Goal: Task Accomplishment & Management: Use online tool/utility

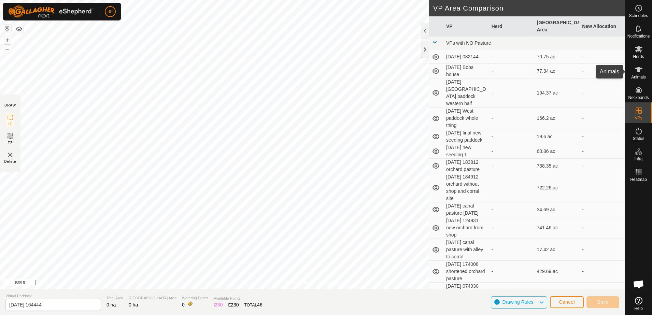
click at [636, 69] on icon at bounding box center [638, 70] width 8 height 8
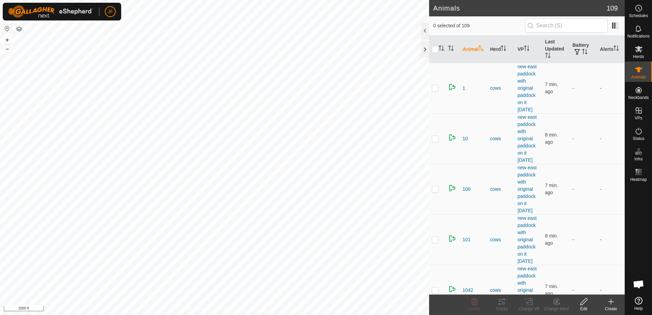
click at [0, 119] on html "JF Schedules Notifications Herds Animals Neckbands VPs Status Infra Heatmap Hel…" at bounding box center [326, 157] width 652 height 315
click at [0, 168] on html "JF Schedules Notifications Herds Animals Neckbands VPs Status Infra Heatmap Hel…" at bounding box center [326, 157] width 652 height 315
click at [0, 213] on html "JF Schedules Notifications Herds Animals Neckbands VPs Status Infra Heatmap Hel…" at bounding box center [326, 157] width 652 height 315
click at [0, 103] on html "JF Schedules Notifications Herds Animals Neckbands VPs Status Infra Heatmap Hel…" at bounding box center [326, 157] width 652 height 315
click at [0, 104] on html "JF Schedules Notifications Herds Animals Neckbands VPs Status Infra Heatmap Hel…" at bounding box center [326, 157] width 652 height 315
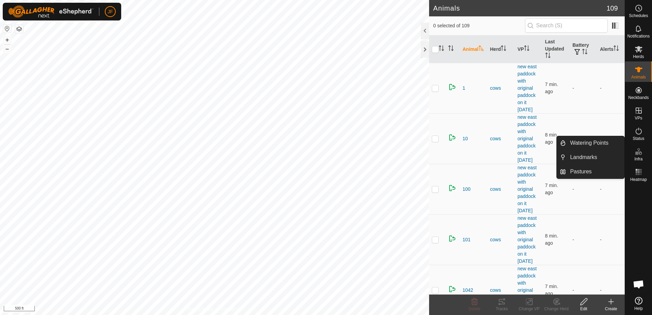
scroll to position [17, 0]
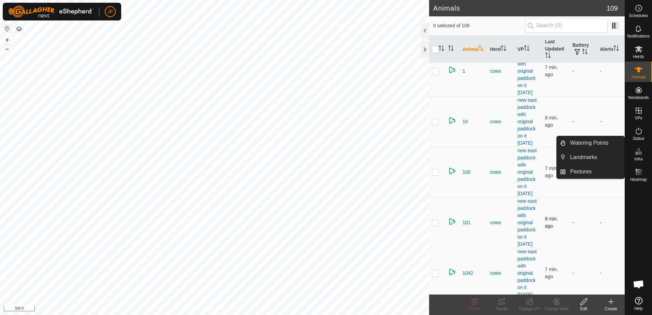
click at [442, 200] on td at bounding box center [437, 222] width 16 height 51
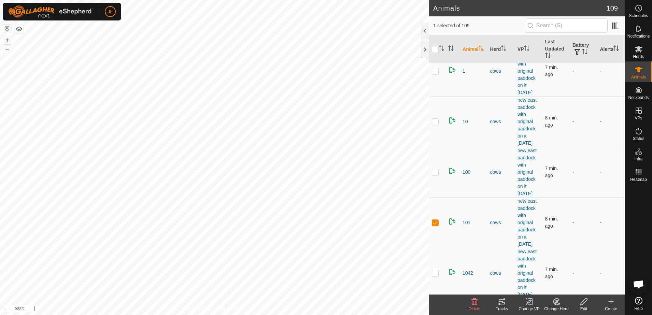
click at [433, 223] on p-checkbox at bounding box center [435, 222] width 7 height 5
checkbox input "false"
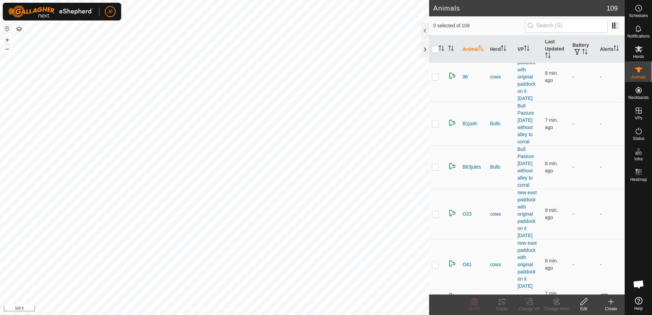
scroll to position [5252, 0]
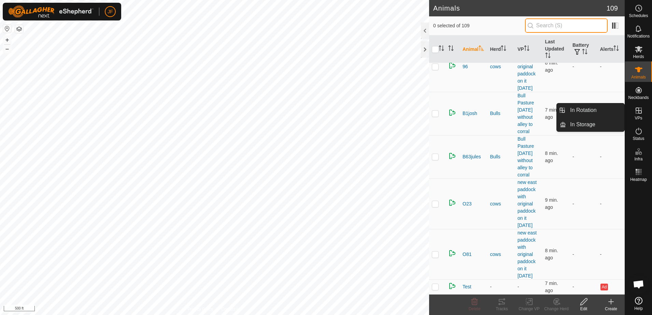
click at [569, 24] on input "text" at bounding box center [566, 25] width 83 height 14
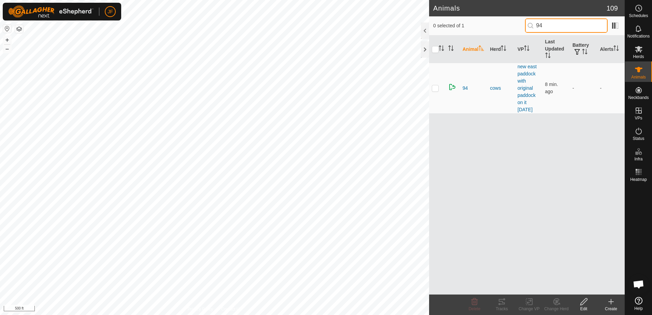
scroll to position [0, 0]
type input "94"
click at [463, 89] on span "94" at bounding box center [464, 88] width 5 height 7
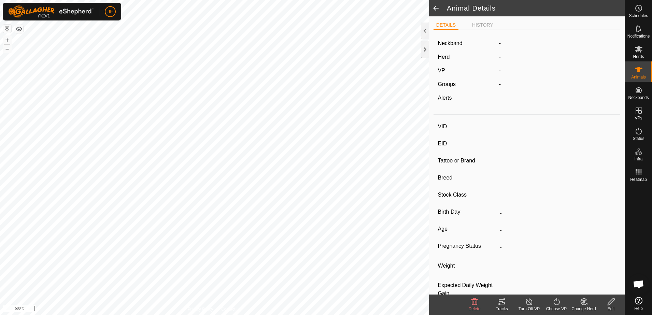
type input "94"
type input "-"
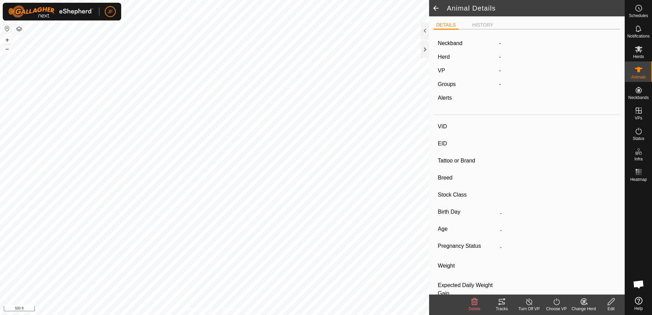
type input "-"
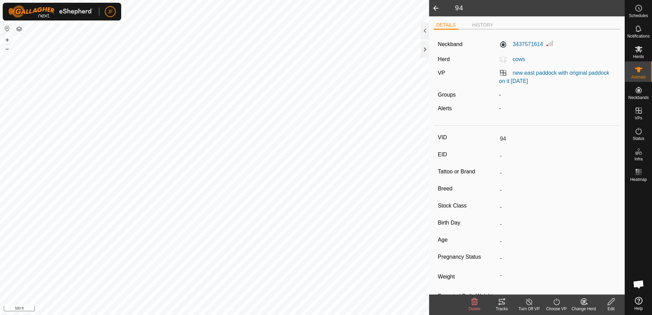
click at [435, 11] on span at bounding box center [436, 8] width 14 height 16
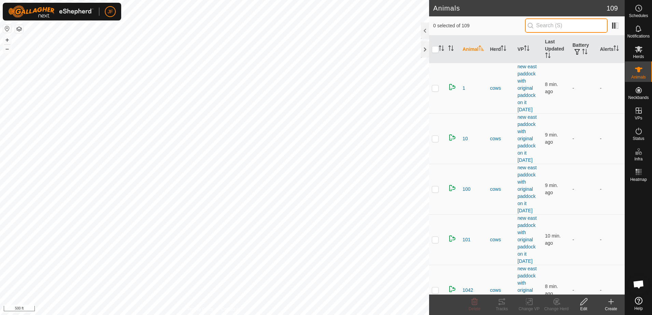
click at [571, 23] on input "text" at bounding box center [566, 25] width 83 height 14
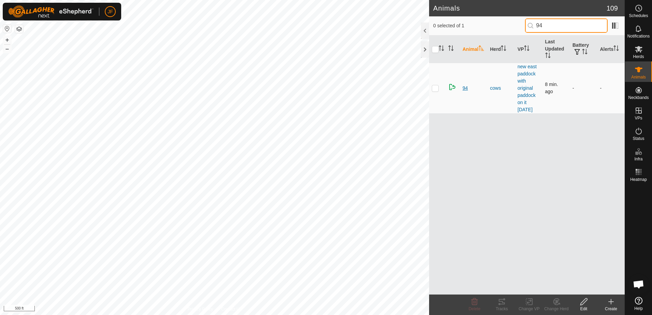
type input "94"
click at [463, 87] on span "94" at bounding box center [464, 88] width 5 height 7
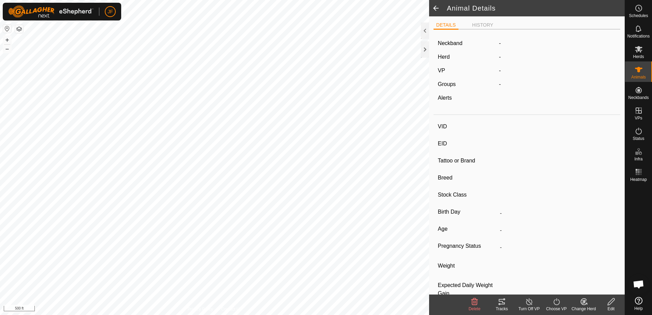
type input "94"
type input "-"
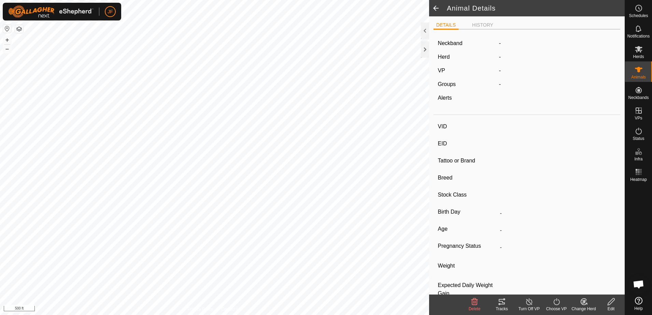
type input "-"
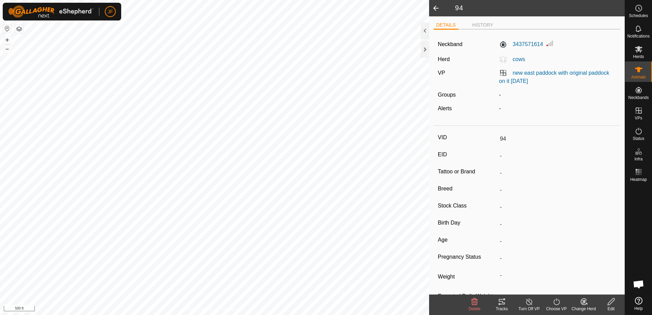
click at [502, 307] on div "Tracks" at bounding box center [501, 309] width 27 height 6
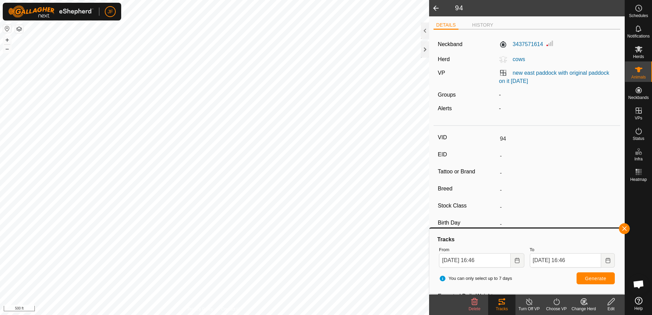
click at [386, 315] on html "JF Schedules Notifications Herds Animals Neckbands VPs Status Infra Heatmap Hel…" at bounding box center [326, 157] width 652 height 315
type input "229"
type input "-"
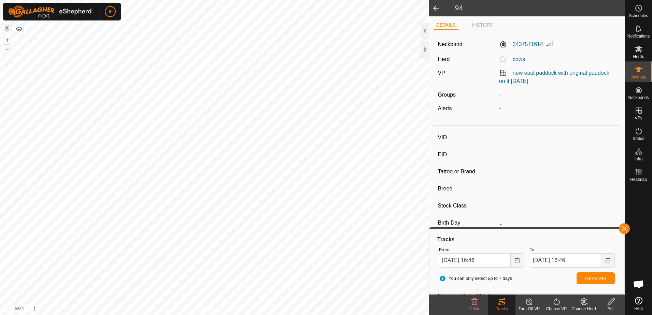
type input "-"
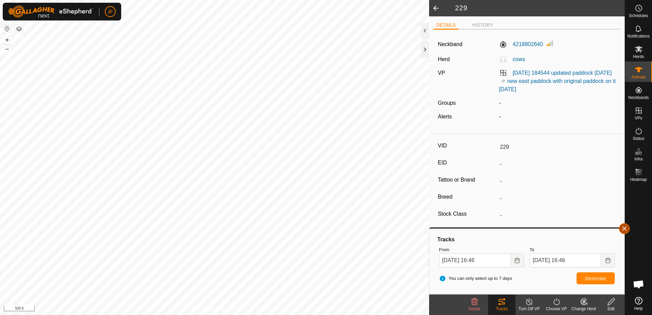
click at [622, 227] on button "button" at bounding box center [624, 228] width 11 height 11
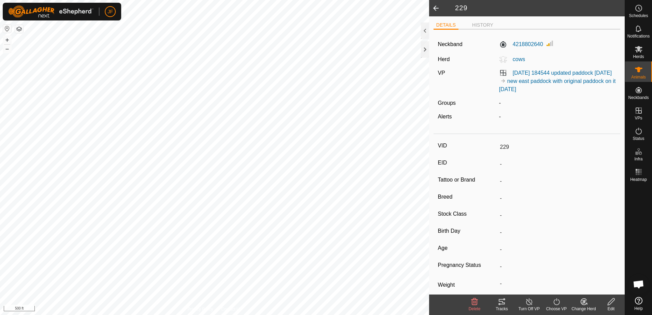
click at [498, 311] on div "Tracks" at bounding box center [501, 309] width 27 height 6
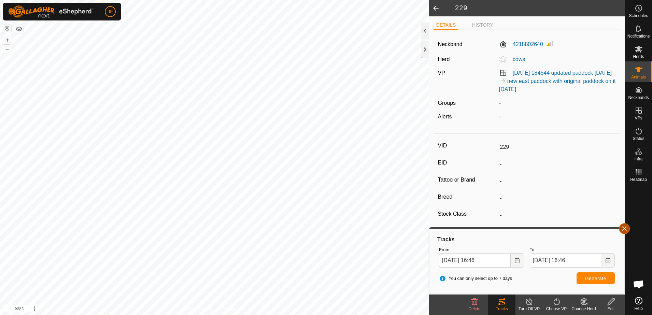
click at [625, 228] on button "button" at bounding box center [624, 228] width 11 height 11
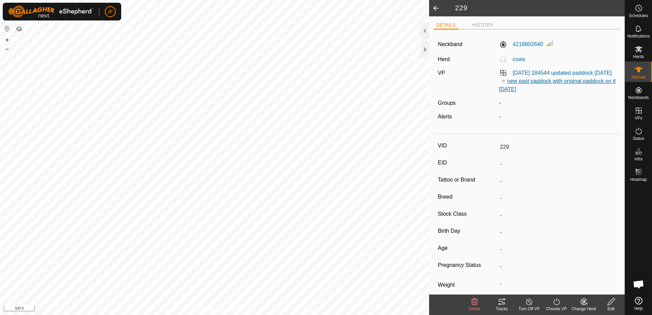
click at [539, 80] on link "new east paddock with original paddock on it [DATE]" at bounding box center [557, 85] width 117 height 14
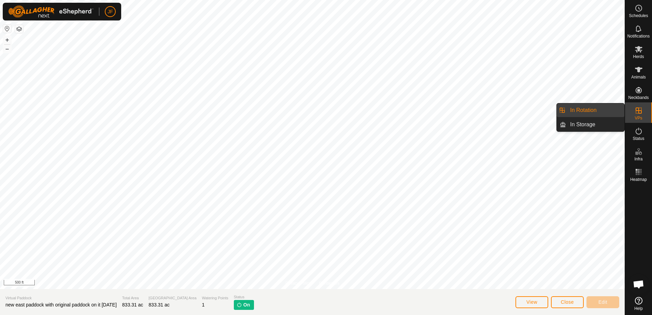
click at [638, 112] on icon at bounding box center [638, 110] width 6 height 6
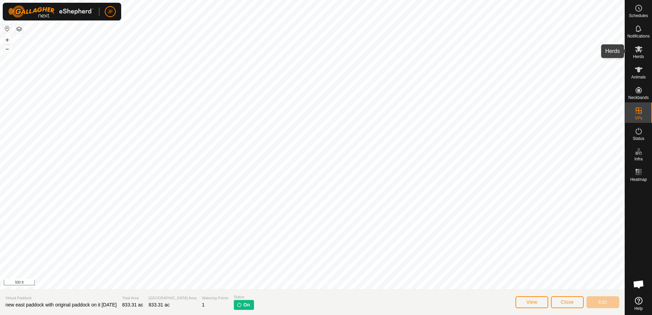
click at [637, 49] on icon at bounding box center [639, 49] width 8 height 6
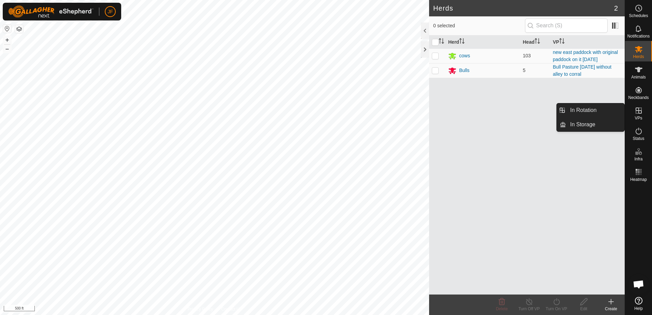
click at [638, 115] on es-virtualpaddocks-svg-icon at bounding box center [638, 110] width 12 height 11
click at [636, 110] on icon at bounding box center [638, 110] width 6 height 6
click at [583, 109] on link "In Rotation" at bounding box center [595, 110] width 58 height 14
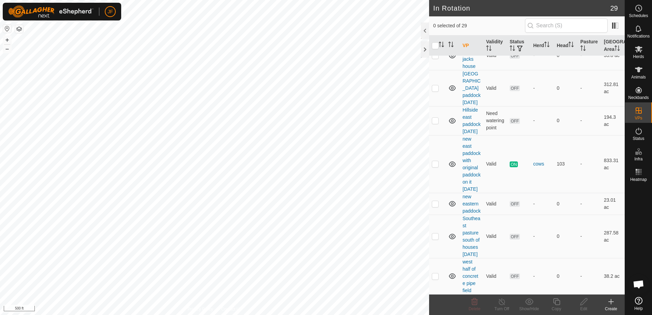
scroll to position [1029, 0]
click at [467, 189] on link "new east paddock with original paddock on it [DATE]" at bounding box center [471, 164] width 18 height 56
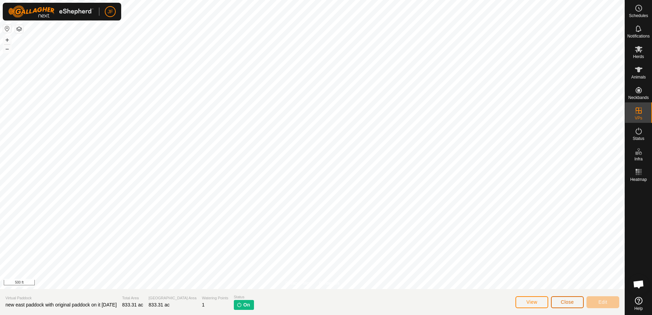
click at [568, 299] on span "Close" at bounding box center [567, 301] width 13 height 5
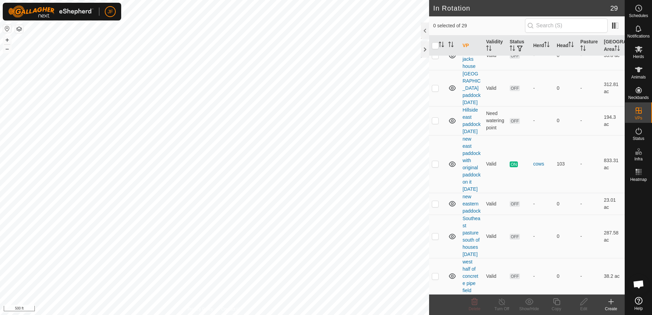
scroll to position [1000, 0]
click at [466, 192] on link "new east paddock with original paddock on it [DATE]" at bounding box center [471, 164] width 18 height 56
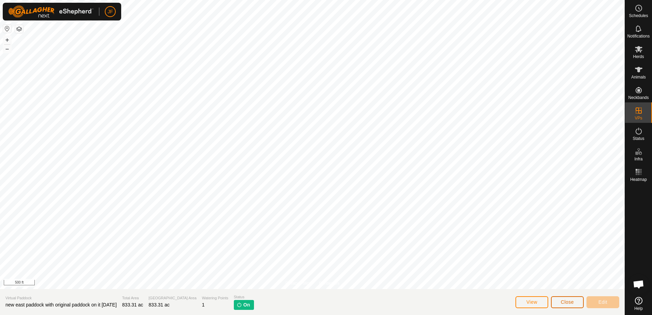
click at [575, 302] on button "Close" at bounding box center [567, 302] width 33 height 12
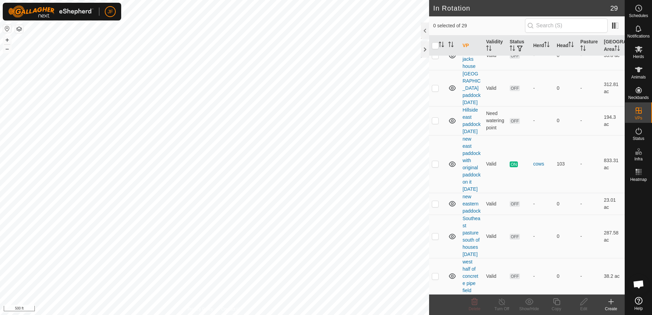
scroll to position [980, 0]
click at [474, 192] on link "new east paddock with original paddock on it [DATE]" at bounding box center [471, 164] width 18 height 56
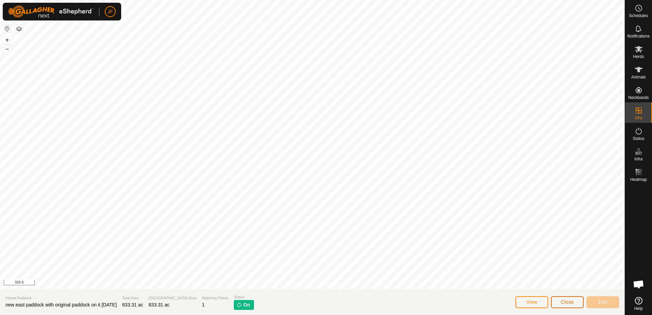
click at [557, 303] on button "Close" at bounding box center [567, 302] width 33 height 12
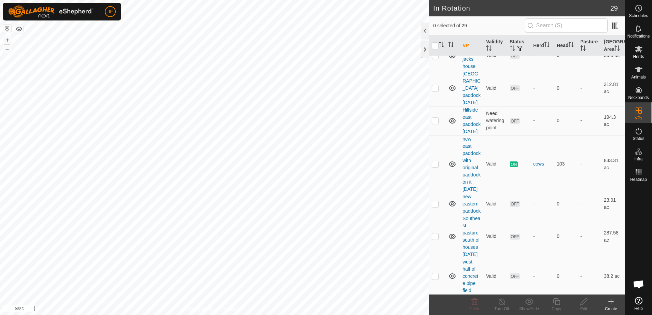
scroll to position [983, 0]
click at [435, 167] on p-checkbox at bounding box center [435, 163] width 7 height 5
checkbox input "true"
click at [558, 301] on icon at bounding box center [556, 302] width 9 height 8
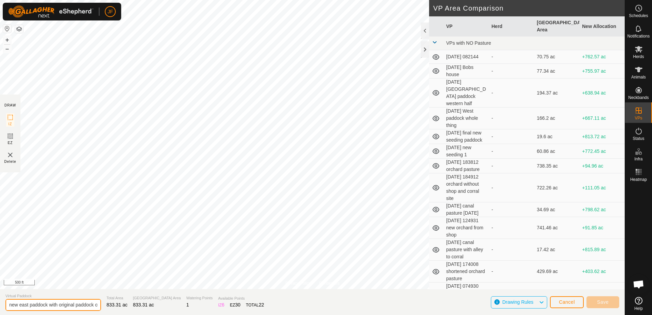
click at [8, 303] on input "new east paddock with original paddock on it [DATE]-VP001" at bounding box center [53, 305] width 96 height 12
type input "Shortened west paddock with east paddock 8-30--25-"
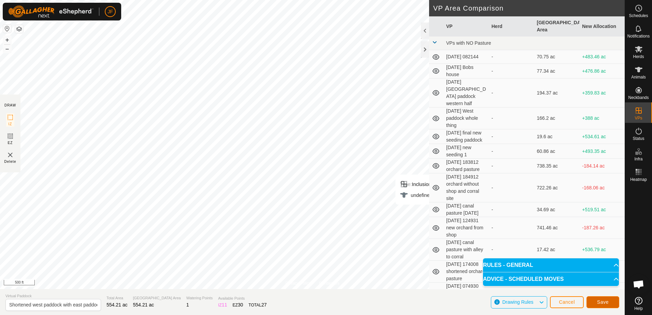
click at [609, 298] on button "Save" at bounding box center [602, 302] width 33 height 12
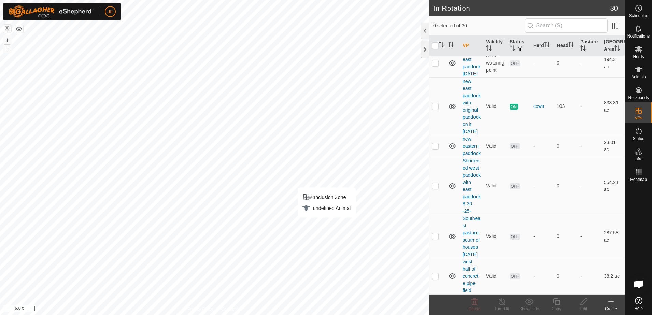
scroll to position [1118, 0]
click at [469, 160] on link "Shortened west paddock with east paddock 8-30--25-" at bounding box center [471, 186] width 18 height 56
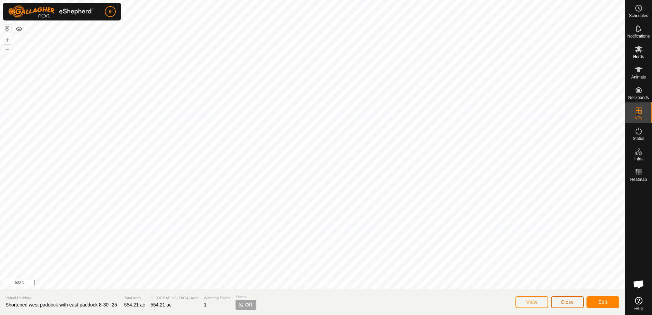
click at [565, 301] on span "Close" at bounding box center [567, 301] width 13 height 5
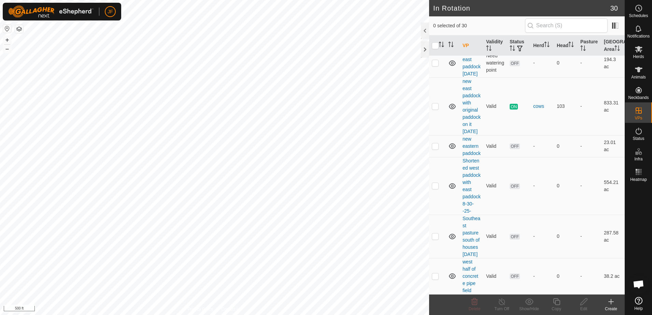
scroll to position [1118, 0]
click at [434, 183] on p-checkbox at bounding box center [435, 185] width 7 height 5
click at [433, 183] on p-checkbox at bounding box center [435, 185] width 7 height 5
checkbox input "false"
click at [468, 169] on link "Shortened west paddock with east paddock 8-30--25-" at bounding box center [471, 186] width 18 height 56
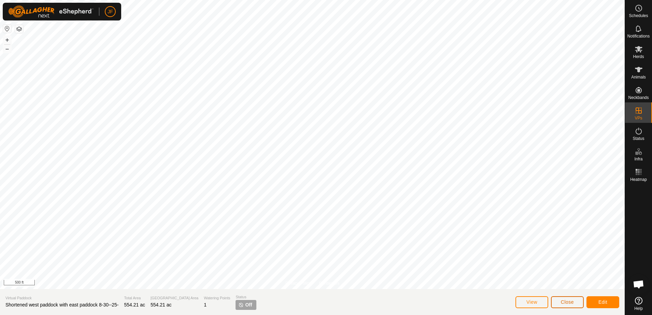
click at [571, 303] on span "Close" at bounding box center [567, 301] width 13 height 5
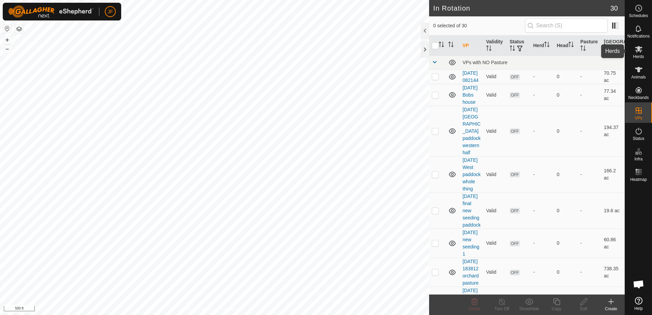
click at [639, 50] on icon at bounding box center [639, 49] width 8 height 6
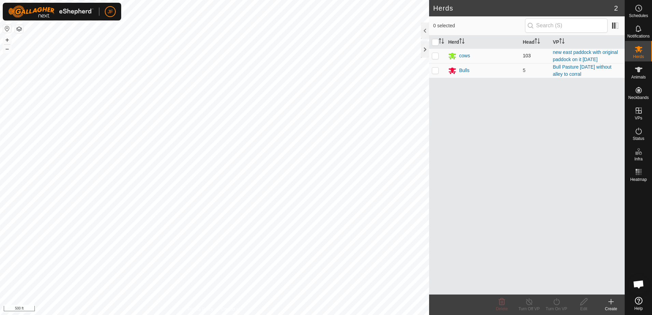
click at [436, 56] on p-checkbox at bounding box center [435, 55] width 7 height 5
checkbox input "true"
click at [558, 306] on div "Turn On VP" at bounding box center [556, 309] width 27 height 6
click at [558, 282] on link "Now" at bounding box center [577, 287] width 68 height 14
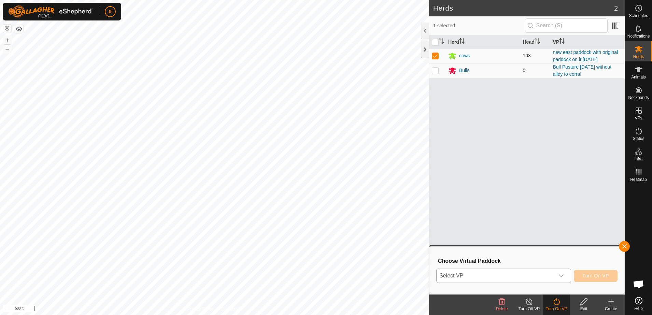
click at [564, 276] on icon "dropdown trigger" at bounding box center [560, 275] width 5 height 5
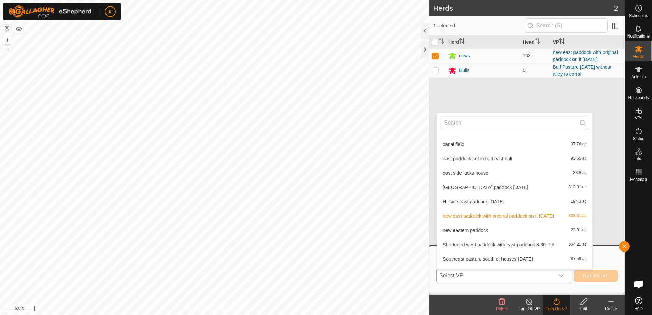
scroll to position [308, 0]
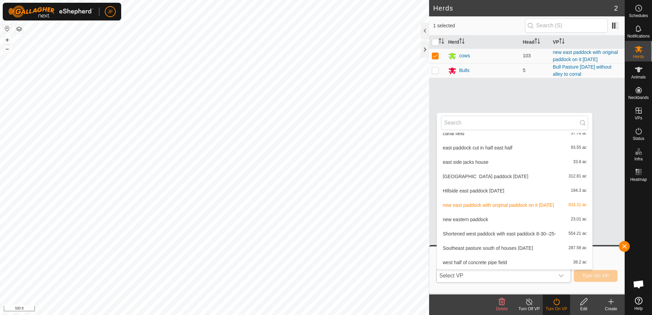
click at [526, 235] on li "Shortened west paddock with east paddock 8-30--25- 554.21 ac" at bounding box center [514, 234] width 155 height 14
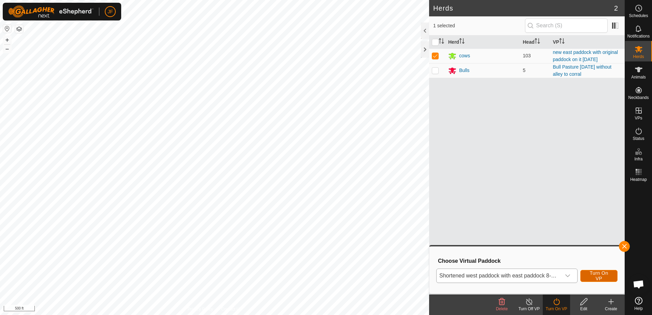
click at [598, 275] on span "Turn On VP" at bounding box center [599, 275] width 20 height 11
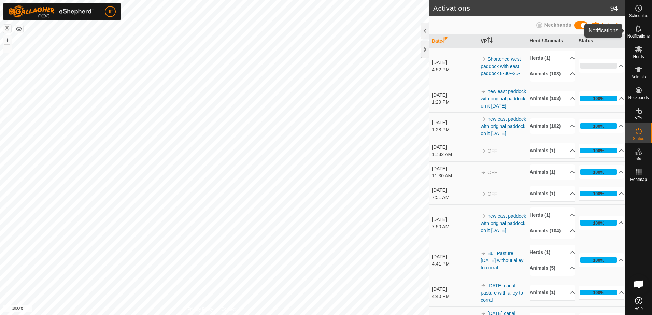
click at [638, 32] on icon at bounding box center [638, 29] width 8 height 8
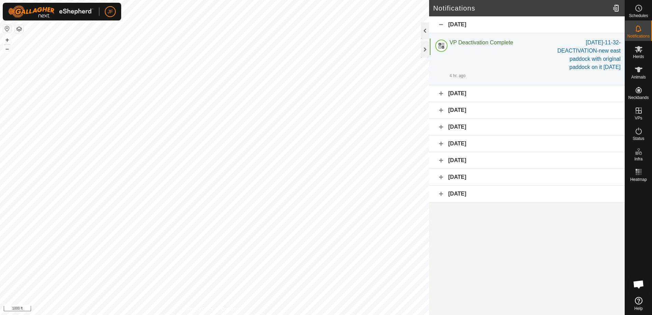
click at [424, 25] on div at bounding box center [425, 31] width 8 height 16
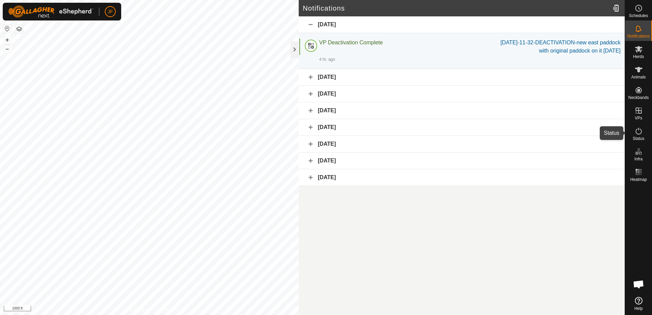
click at [638, 134] on icon at bounding box center [638, 131] width 6 height 7
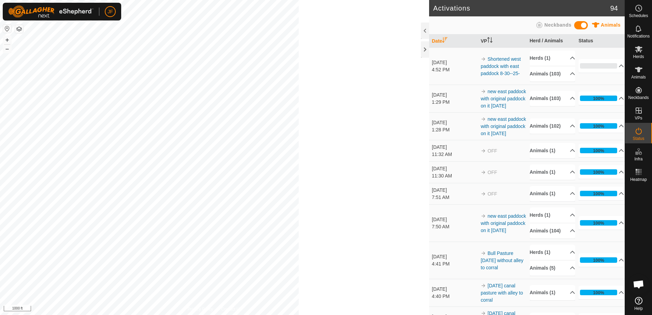
click at [638, 134] on icon at bounding box center [638, 131] width 6 height 7
